Goal: Transaction & Acquisition: Purchase product/service

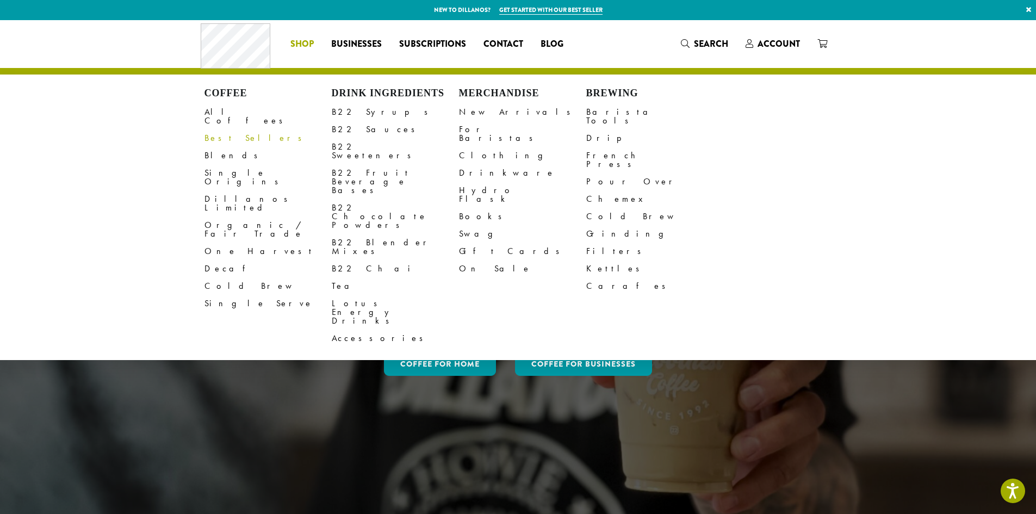
click at [226, 131] on link "Best Sellers" at bounding box center [267, 137] width 127 height 17
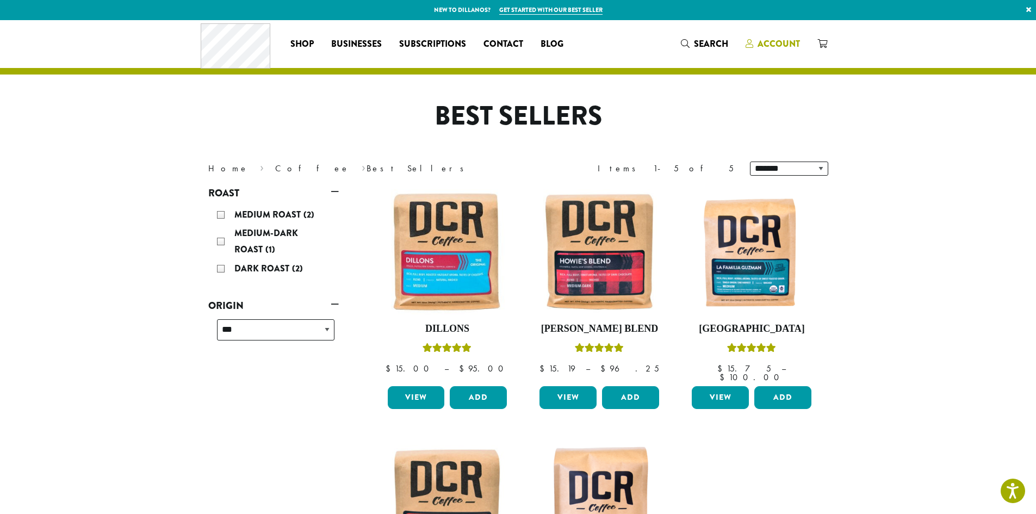
click at [776, 42] on span "Account" at bounding box center [779, 44] width 42 height 13
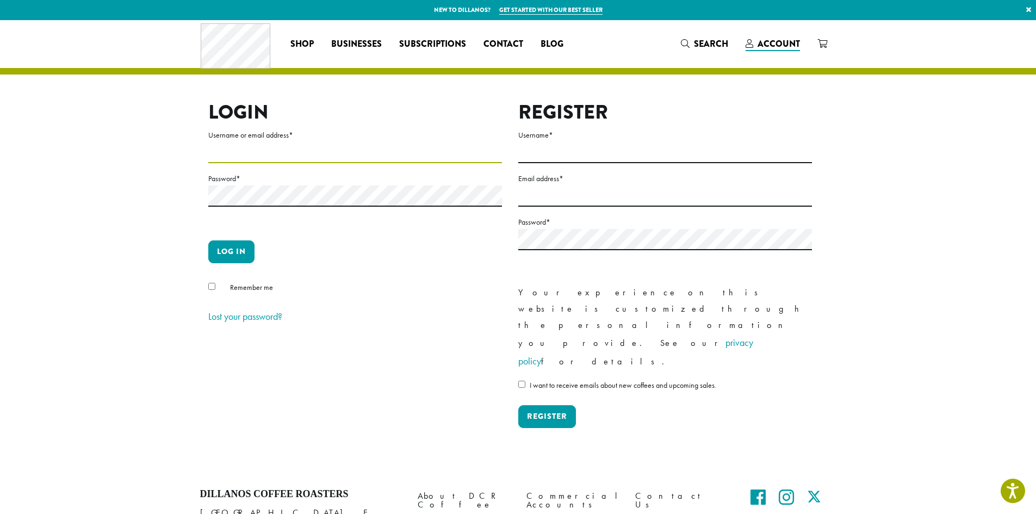
click at [266, 159] on input "Username or email address *" at bounding box center [355, 152] width 294 height 21
type input "**********"
click at [233, 246] on button "Log in" at bounding box center [231, 251] width 46 height 23
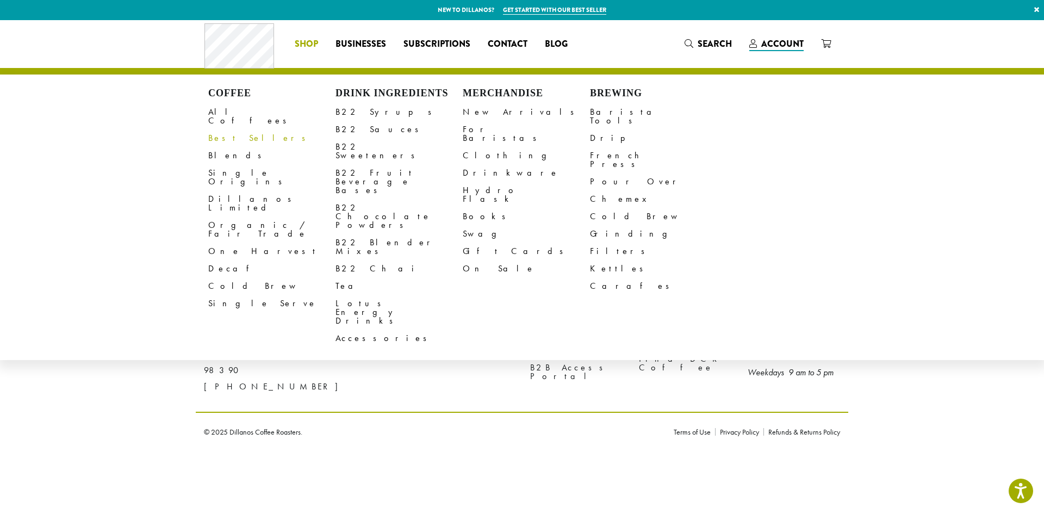
click at [227, 129] on link "Best Sellers" at bounding box center [271, 137] width 127 height 17
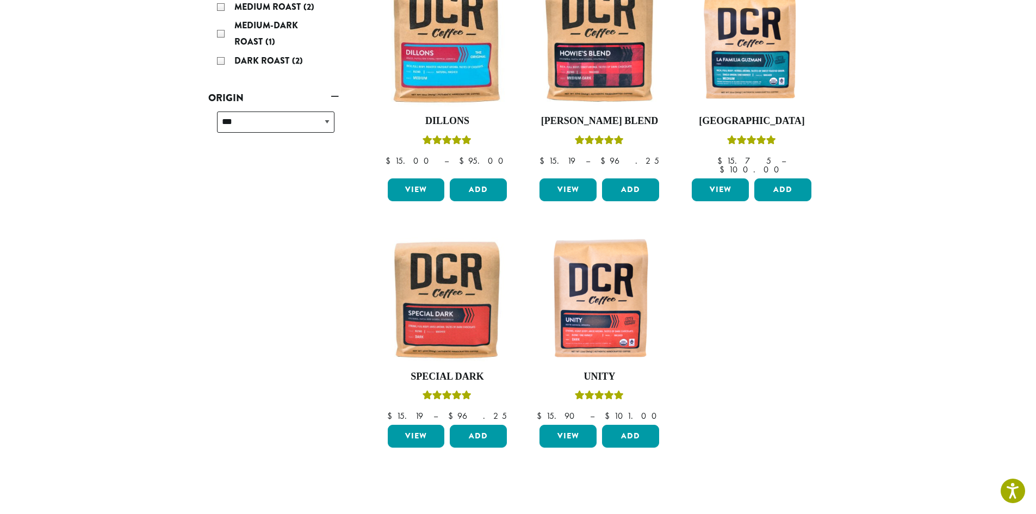
scroll to position [218, 0]
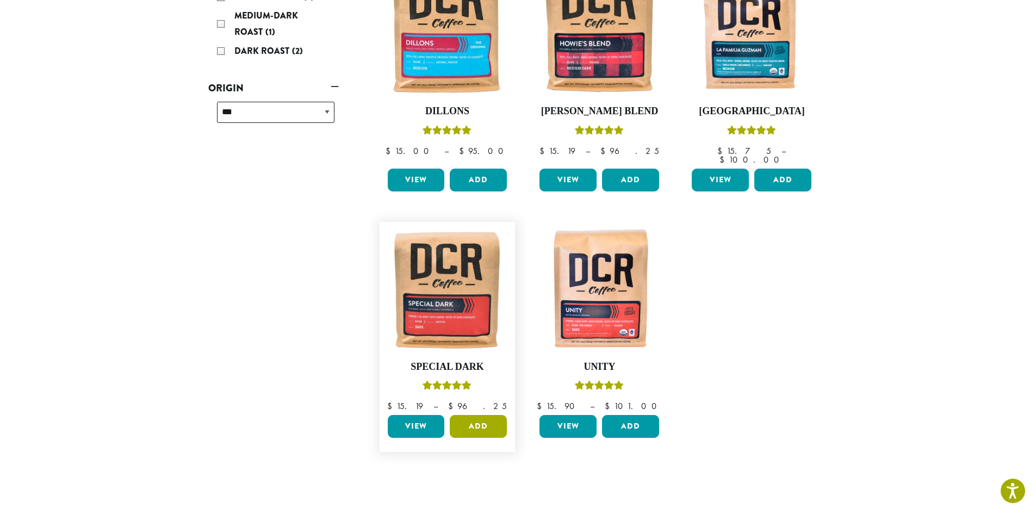
click at [483, 415] on button "Add" at bounding box center [478, 426] width 57 height 23
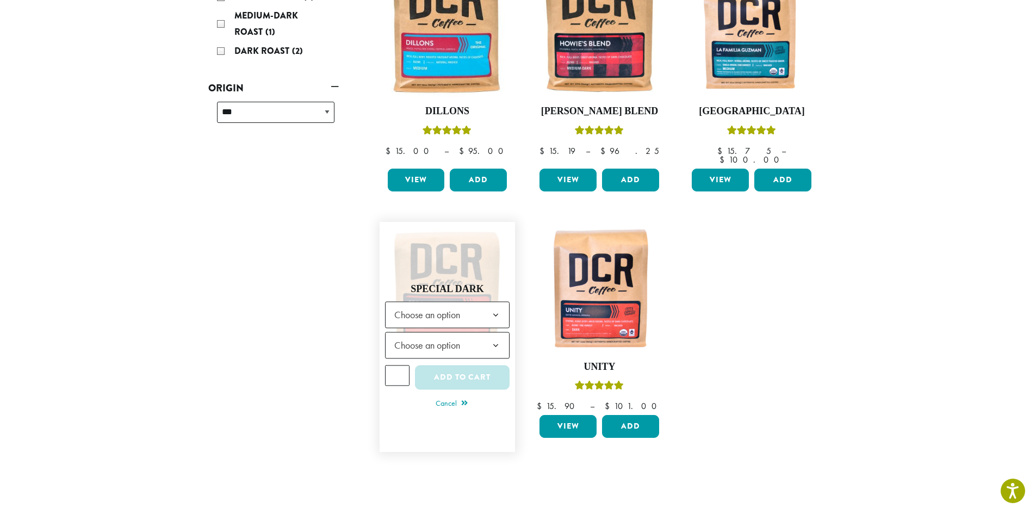
click at [407, 370] on input "*" at bounding box center [397, 375] width 25 height 21
click at [405, 365] on input "*" at bounding box center [397, 375] width 25 height 21
click at [401, 369] on input "*" at bounding box center [397, 375] width 25 height 21
drag, startPoint x: 401, startPoint y: 369, endPoint x: 399, endPoint y: 363, distance: 5.9
click at [399, 365] on input "*" at bounding box center [397, 375] width 25 height 21
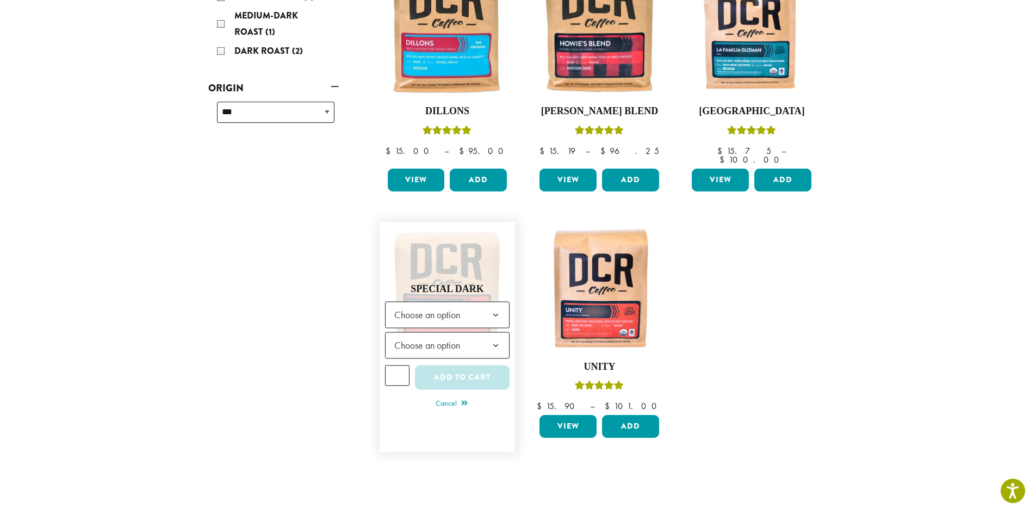
type input "*"
click at [400, 365] on input "*" at bounding box center [397, 375] width 25 height 21
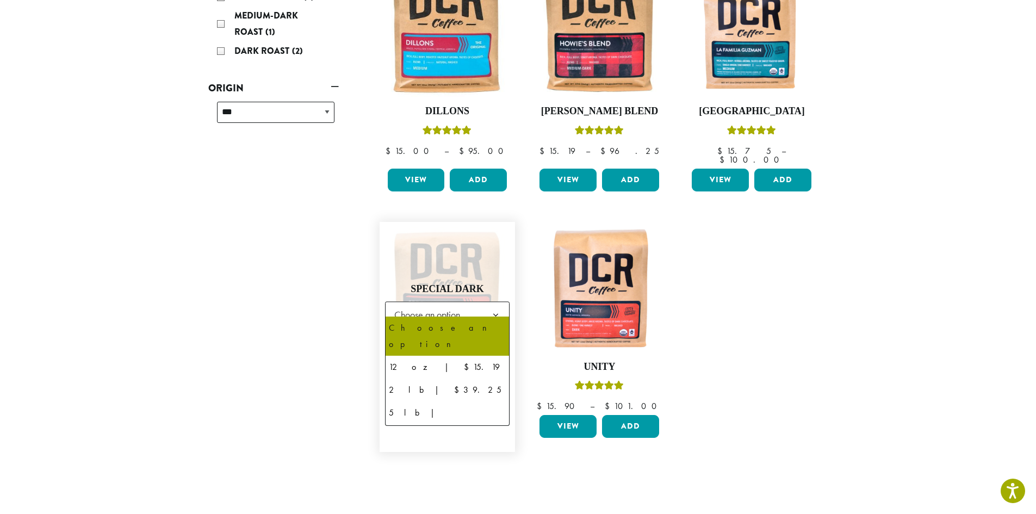
click at [495, 304] on b at bounding box center [495, 315] width 27 height 27
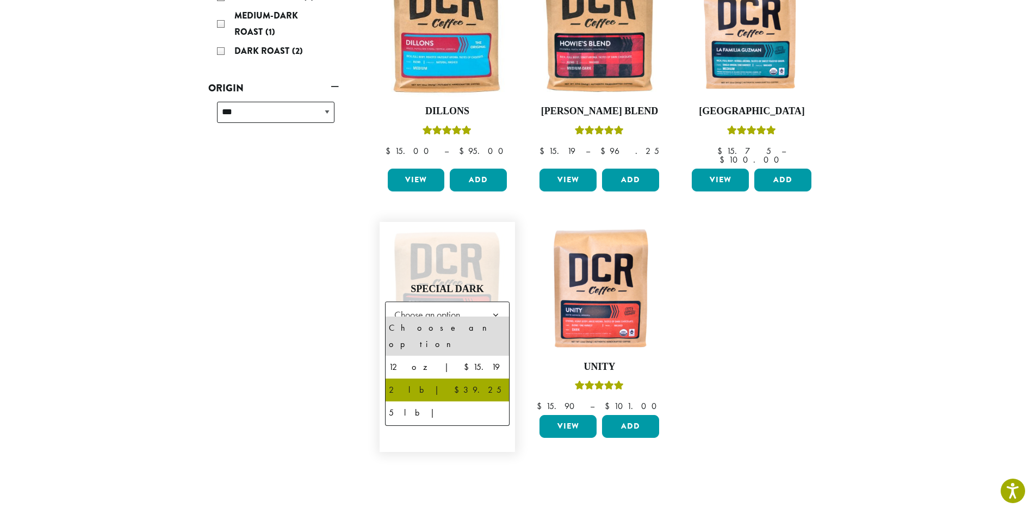
select select "**********"
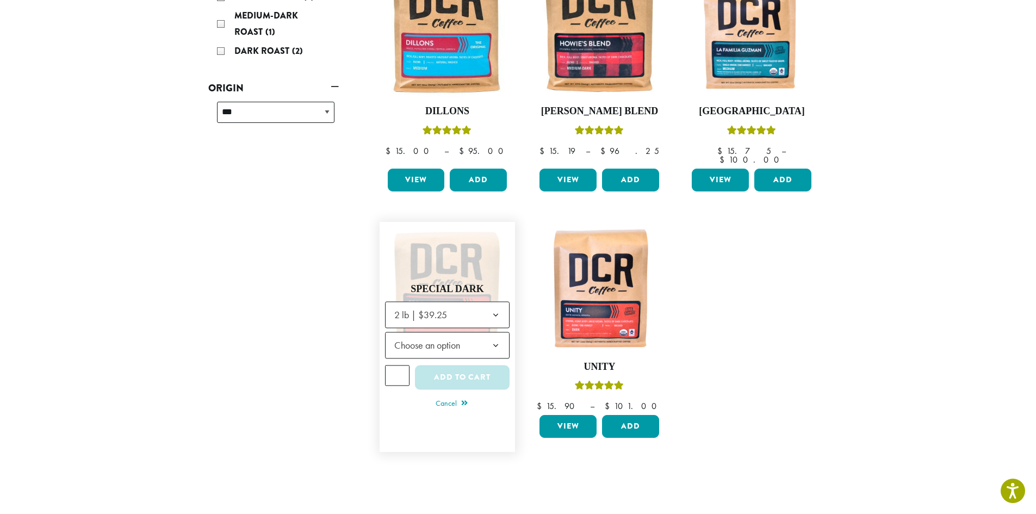
type input "*"
click at [401, 368] on input "*" at bounding box center [397, 375] width 25 height 21
click at [495, 335] on b at bounding box center [495, 346] width 27 height 27
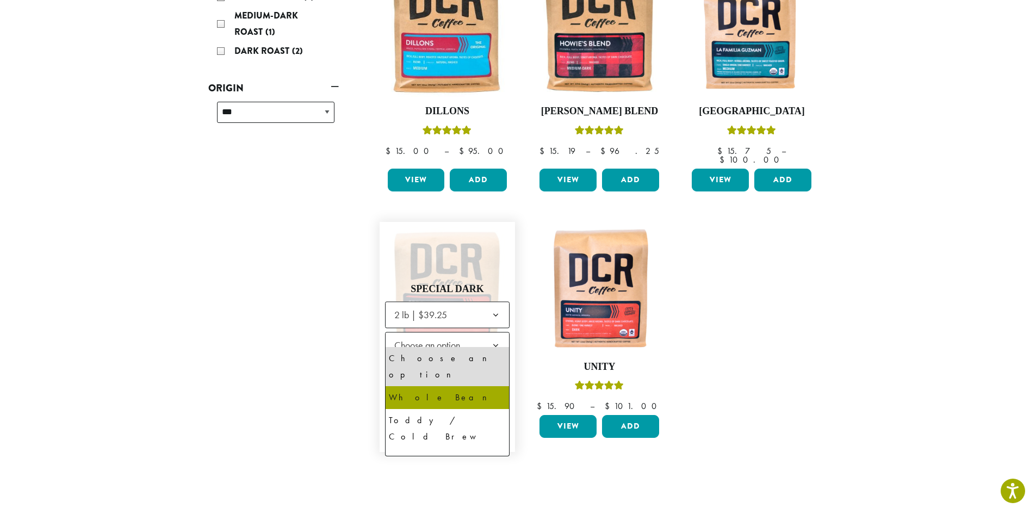
select select "**********"
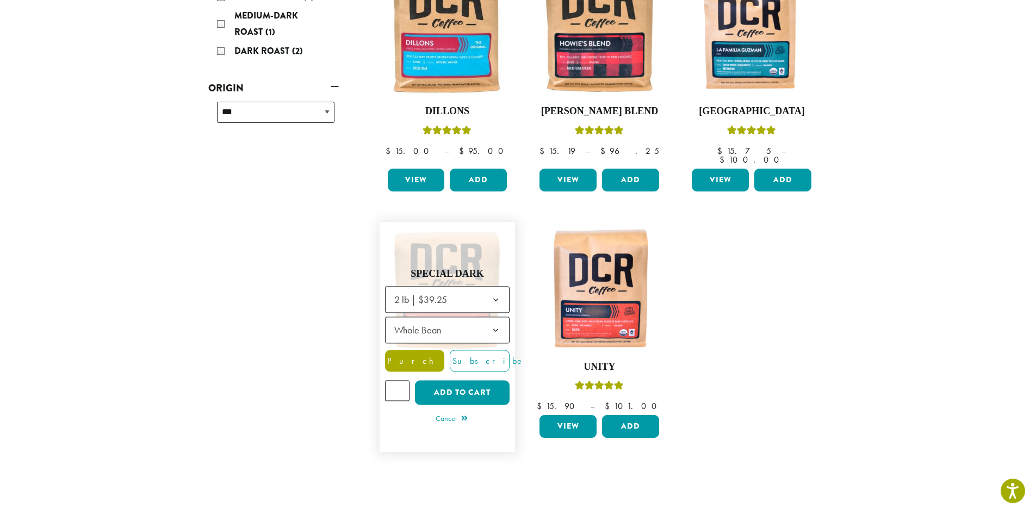
click at [414, 356] on span "Purchase" at bounding box center [432, 361] width 92 height 11
click at [413, 356] on span "Purchase" at bounding box center [432, 361] width 92 height 11
click at [469, 383] on button "Add to cart" at bounding box center [462, 393] width 95 height 24
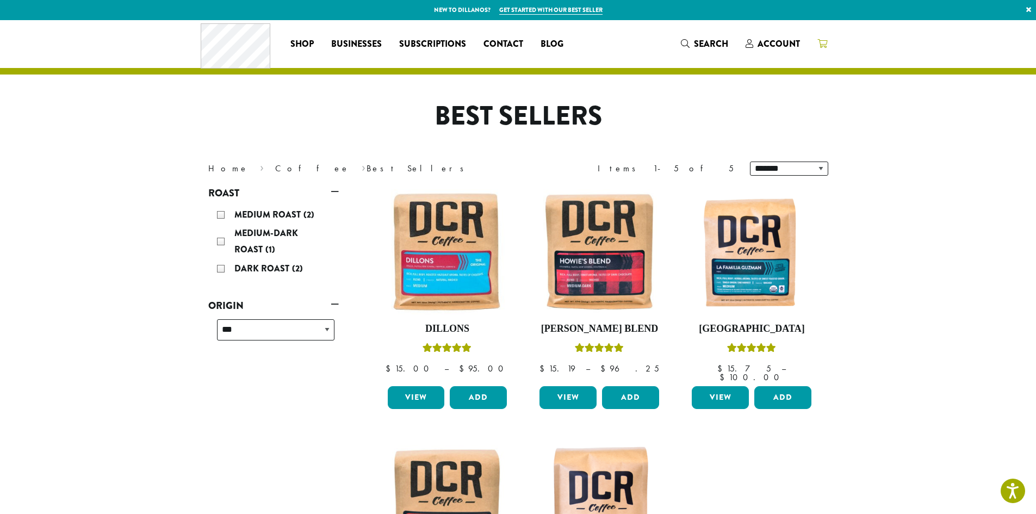
click at [821, 43] on icon at bounding box center [822, 43] width 10 height 9
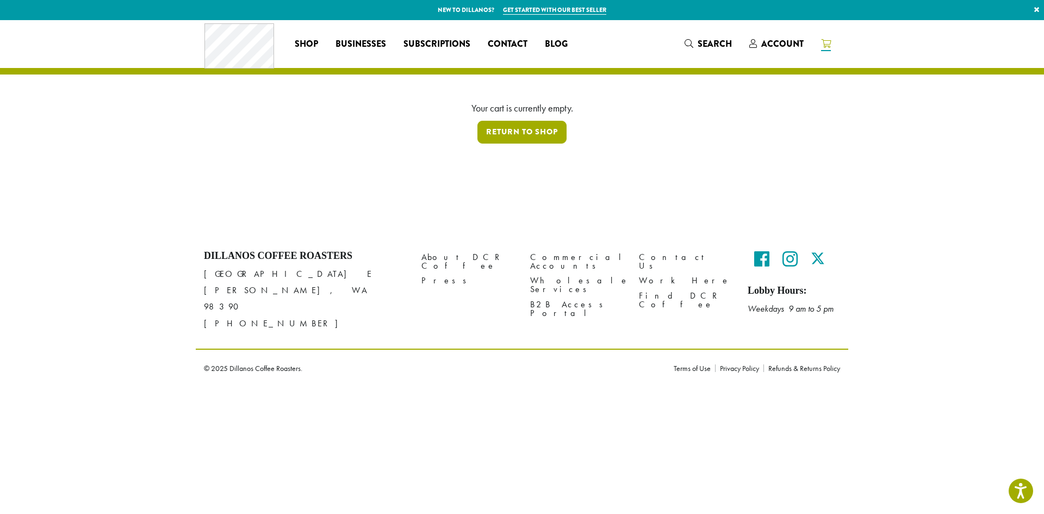
click at [522, 133] on link "Return to shop" at bounding box center [522, 132] width 89 height 23
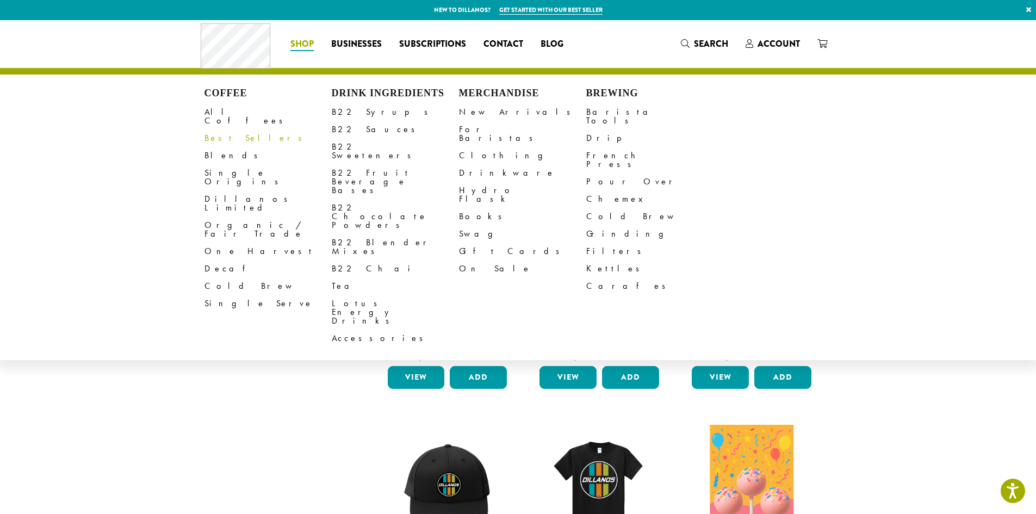
click at [221, 129] on link "Best Sellers" at bounding box center [267, 137] width 127 height 17
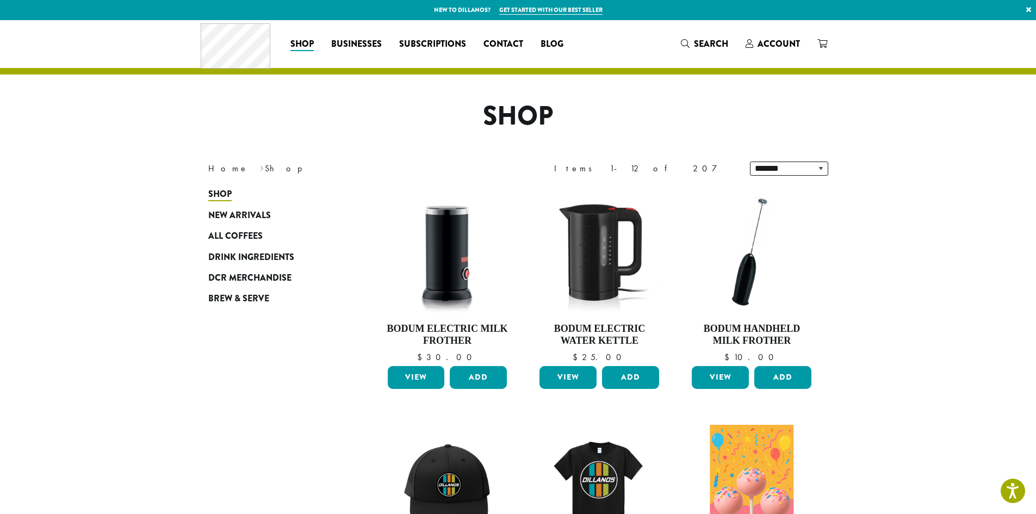
drag, startPoint x: 221, startPoint y: 128, endPoint x: 359, endPoint y: 141, distance: 138.7
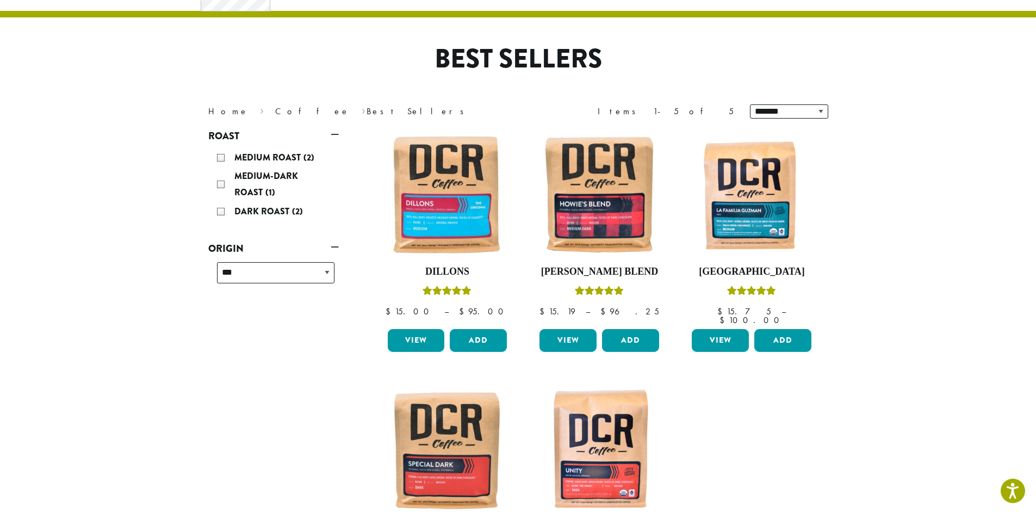
scroll to position [218, 0]
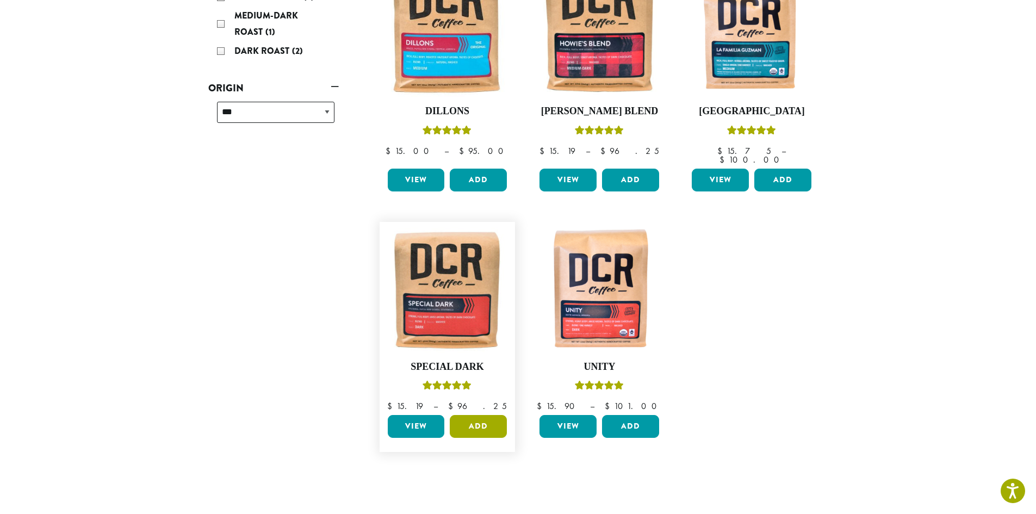
click at [481, 418] on button "Add" at bounding box center [478, 426] width 57 height 23
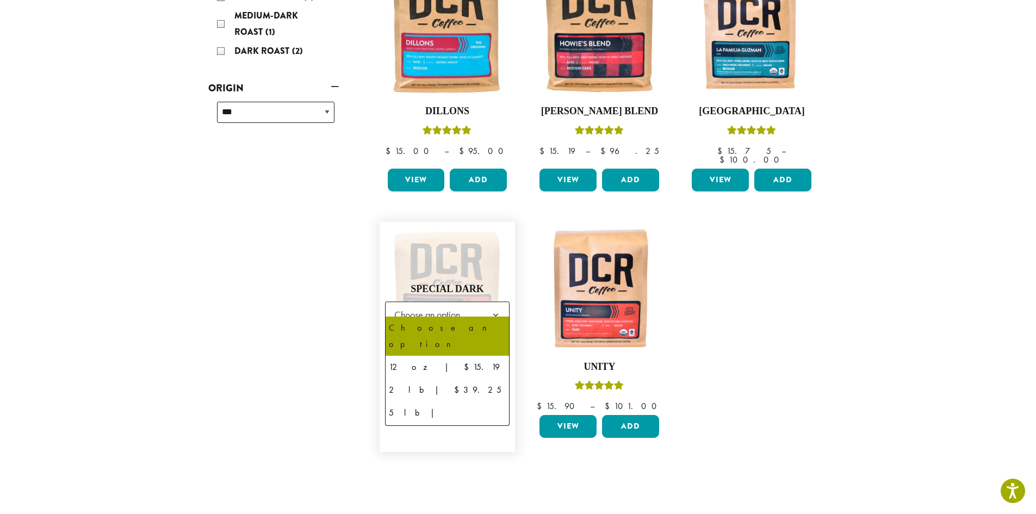
click at [498, 304] on b at bounding box center [495, 315] width 27 height 27
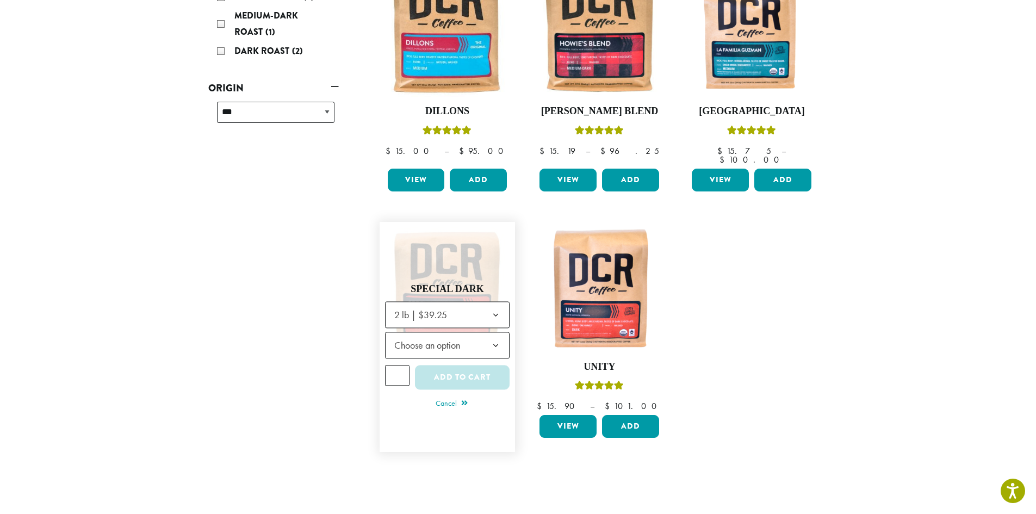
click at [505, 336] on b at bounding box center [495, 346] width 27 height 27
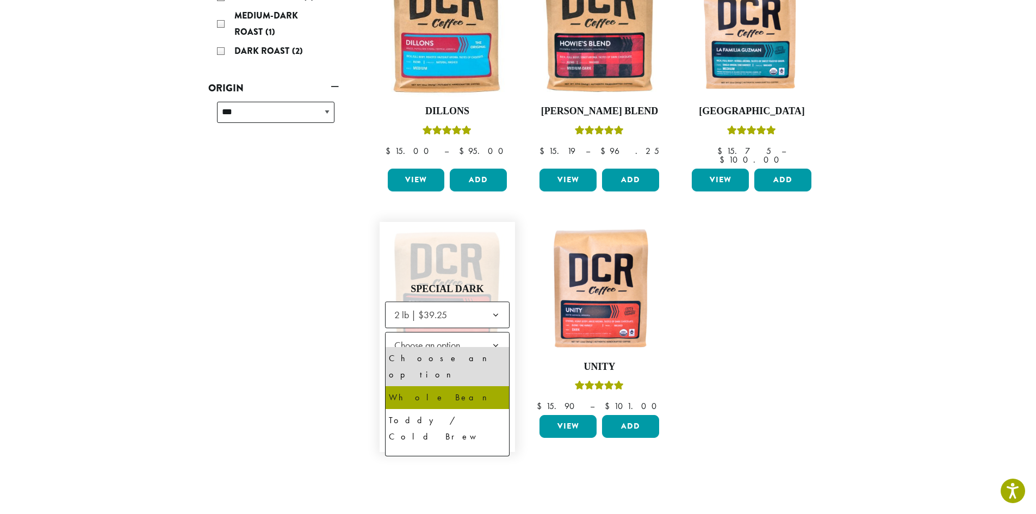
select select "**********"
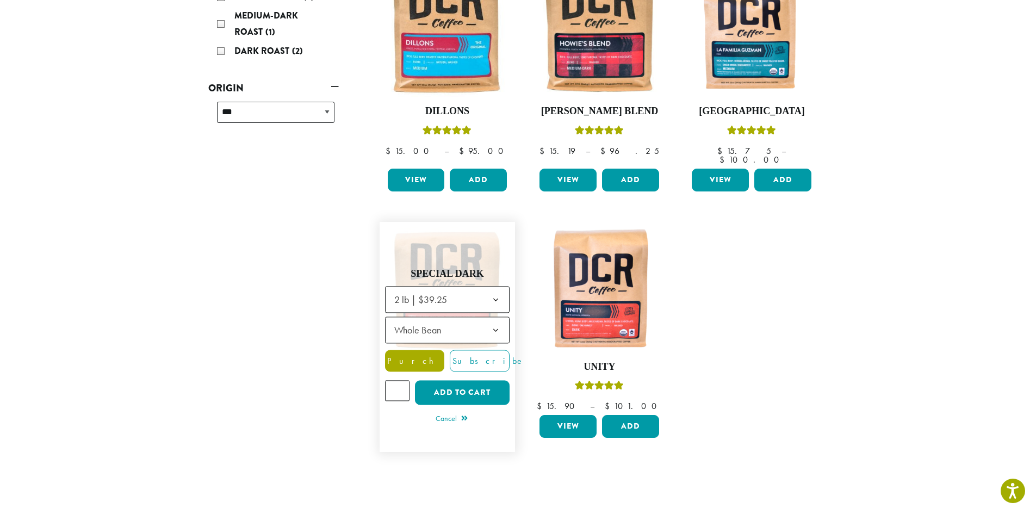
click at [423, 356] on span "Purchase" at bounding box center [432, 361] width 92 height 11
click at [465, 383] on button "Add to cart" at bounding box center [462, 393] width 95 height 24
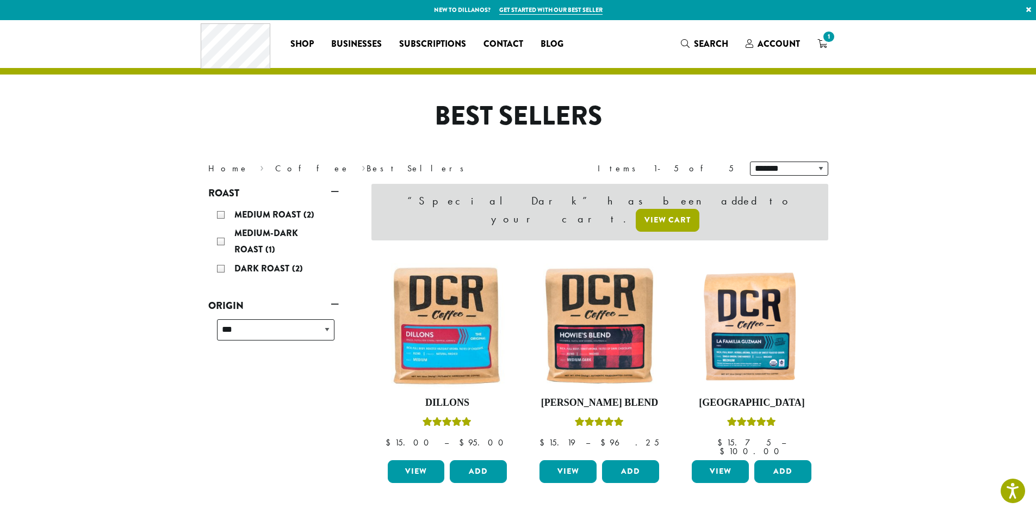
click at [691, 209] on link "View cart" at bounding box center [668, 220] width 64 height 23
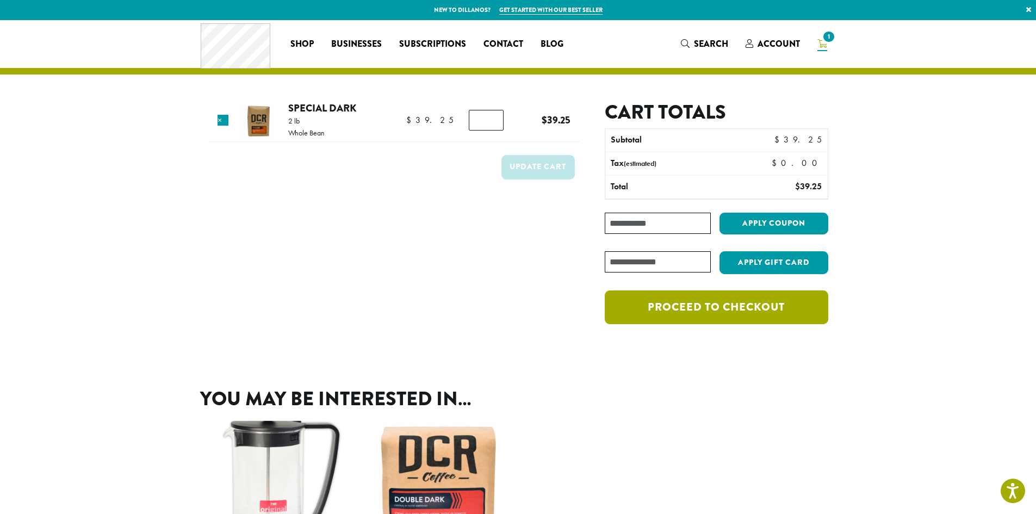
click at [711, 305] on link "Proceed to checkout" at bounding box center [716, 307] width 223 height 34
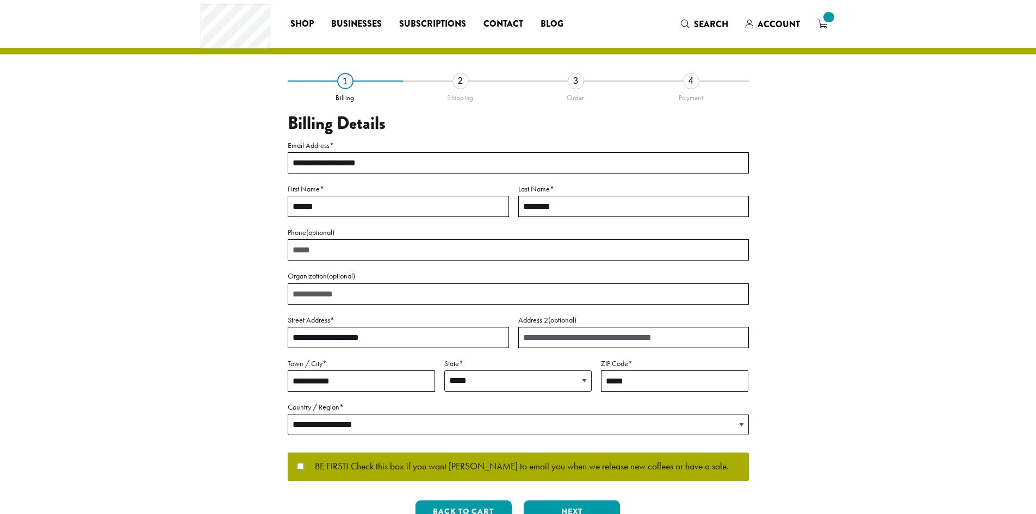
select select "**"
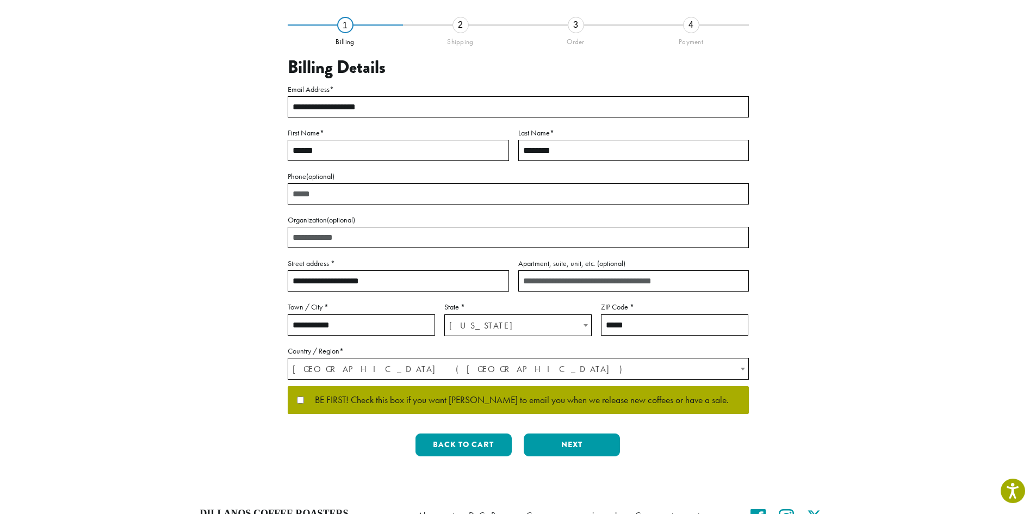
scroll to position [109, 0]
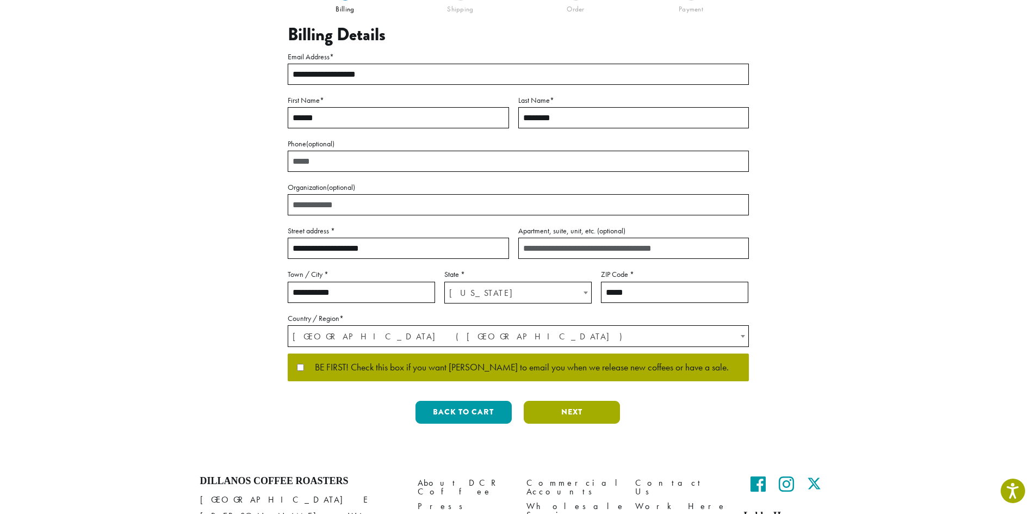
click at [569, 410] on button "Next" at bounding box center [572, 412] width 96 height 23
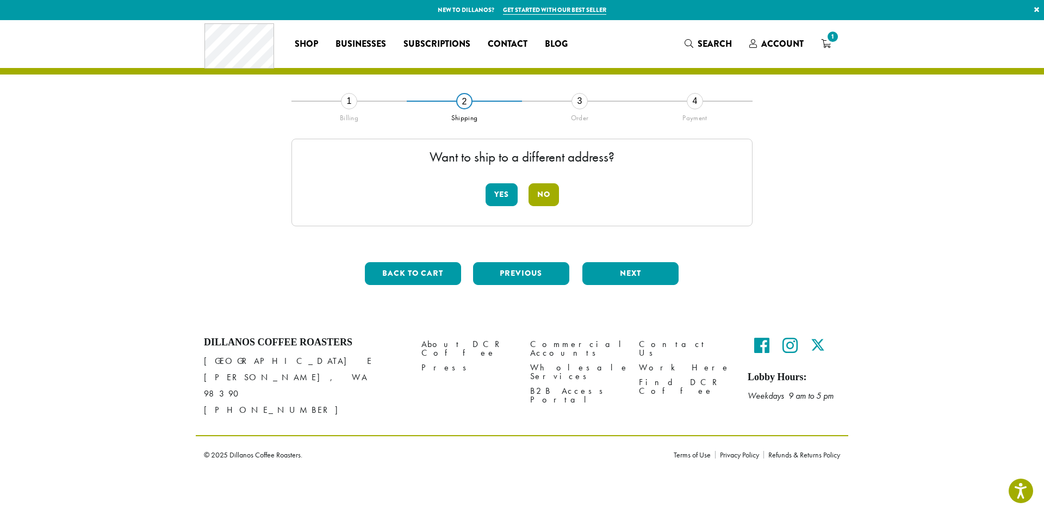
click at [548, 194] on button "No" at bounding box center [544, 194] width 30 height 23
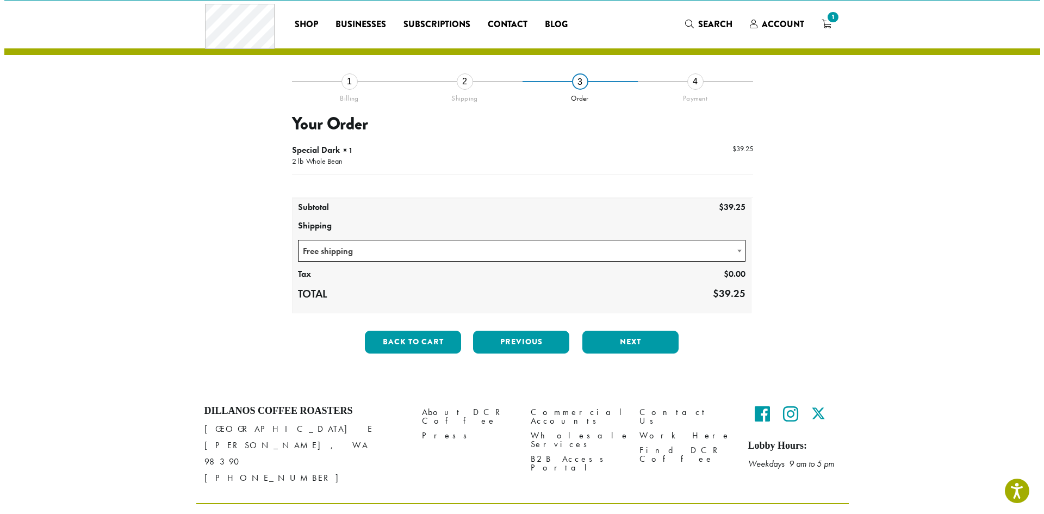
scroll to position [33, 0]
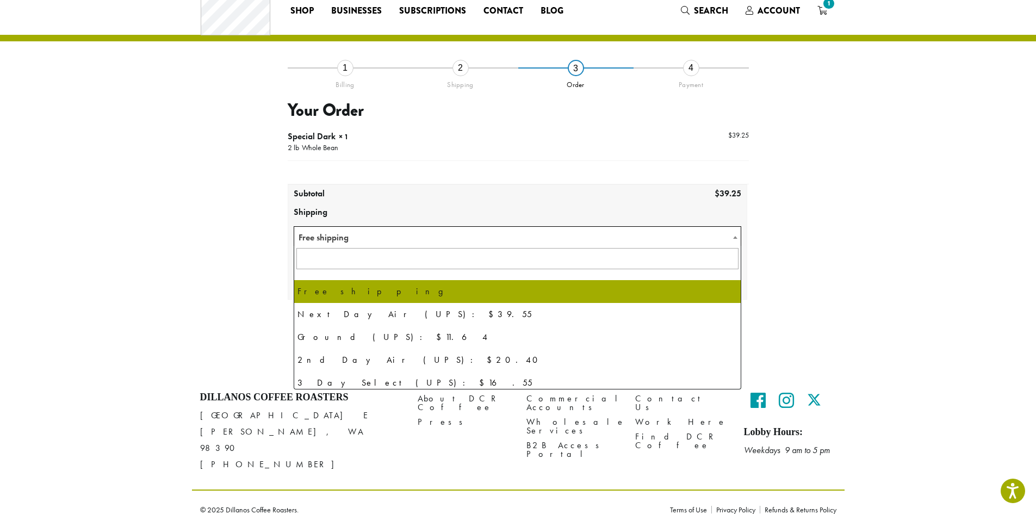
click at [739, 236] on span at bounding box center [735, 237] width 11 height 21
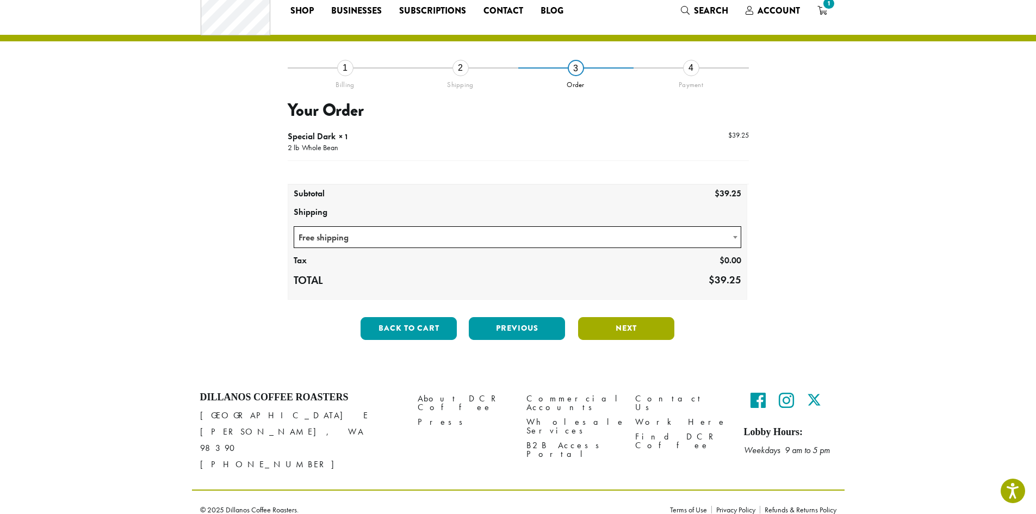
click at [632, 328] on button "Next" at bounding box center [626, 328] width 96 height 23
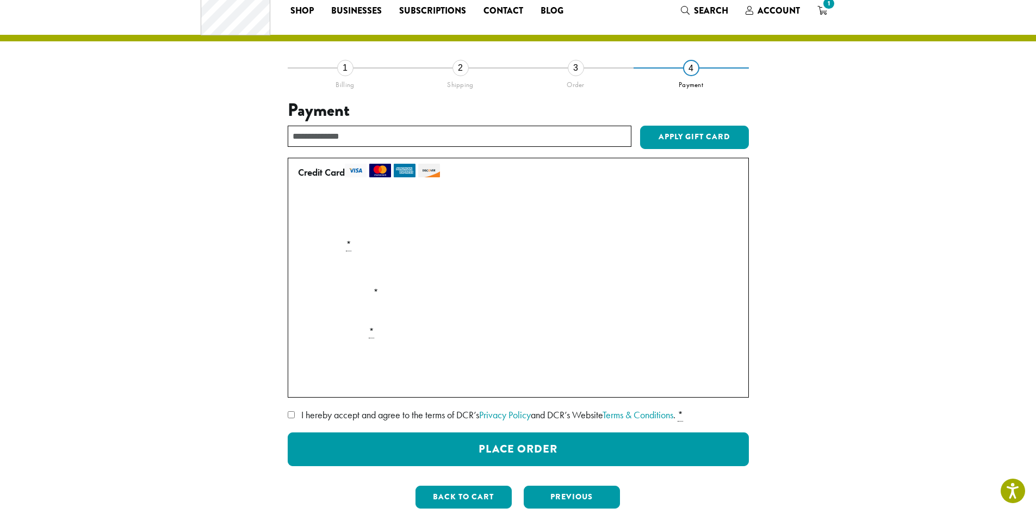
click at [304, 206] on label "• • • 7830 (expires 02/29)" at bounding box center [516, 204] width 436 height 17
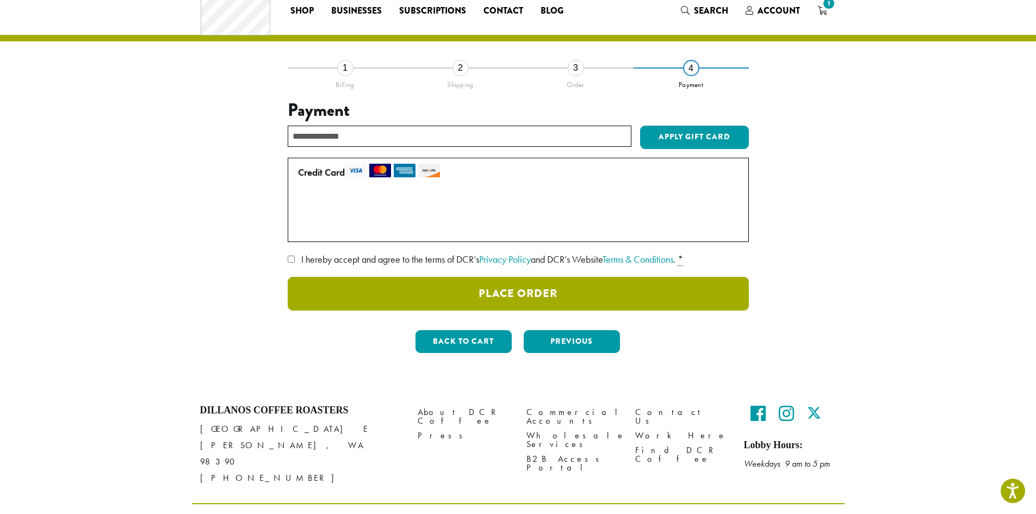
click at [548, 290] on button "Place Order" at bounding box center [518, 294] width 461 height 34
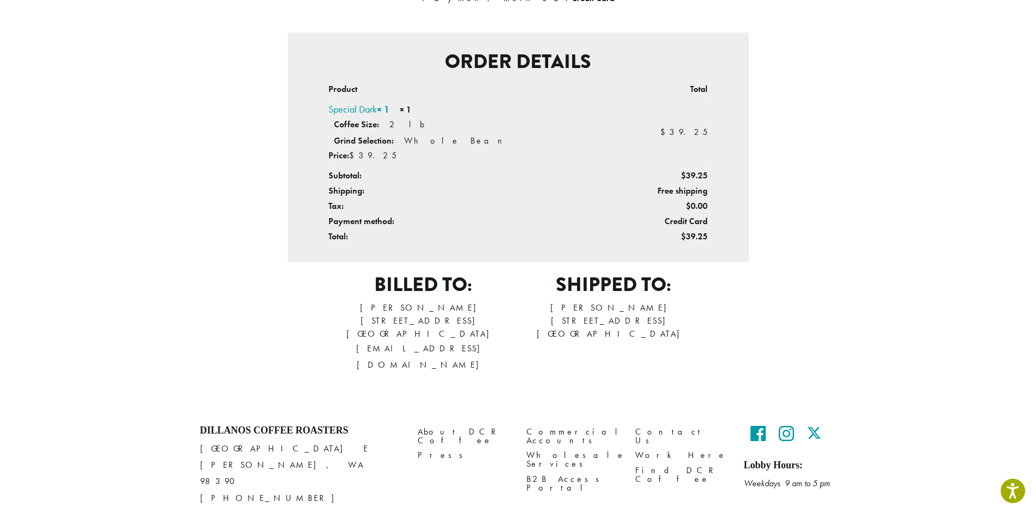
scroll to position [261, 0]
